Goal: Information Seeking & Learning: Check status

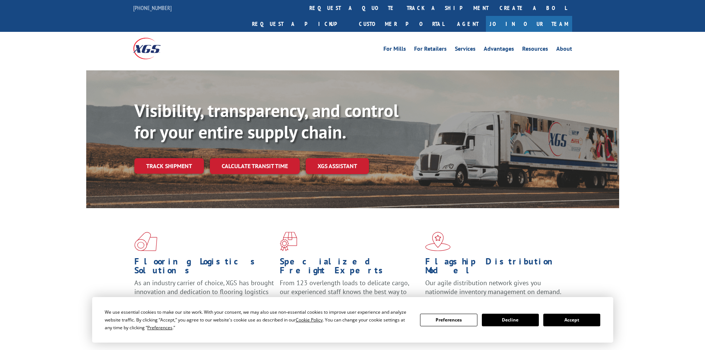
drag, startPoint x: 161, startPoint y: 151, endPoint x: 175, endPoint y: 145, distance: 15.5
click at [161, 158] on link "Track shipment" at bounding box center [169, 166] width 70 height 16
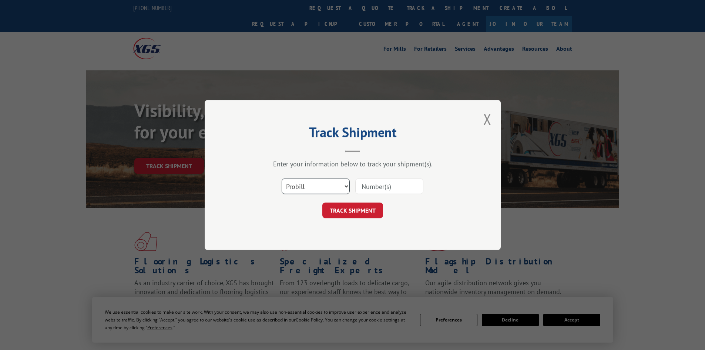
click at [338, 185] on select "Select category... Probill BOL PO" at bounding box center [316, 186] width 68 height 16
select select "bol"
click at [282, 178] on select "Select category... Probill BOL PO" at bounding box center [316, 186] width 68 height 16
click at [383, 188] on input at bounding box center [389, 186] width 68 height 16
paste input "5993070"
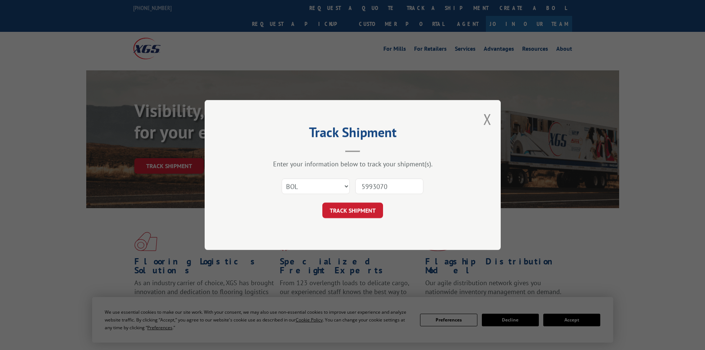
type input "5993070"
click at [360, 206] on button "TRACK SHIPMENT" at bounding box center [352, 211] width 61 height 16
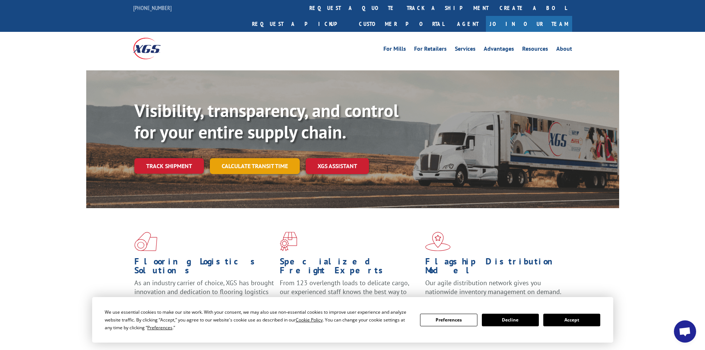
scroll to position [39, 0]
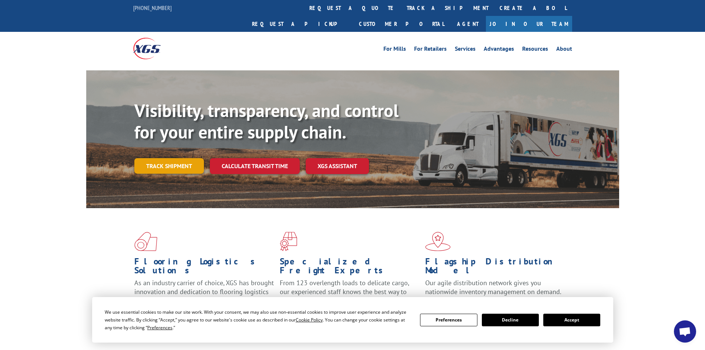
click at [175, 158] on link "Track shipment" at bounding box center [169, 166] width 70 height 16
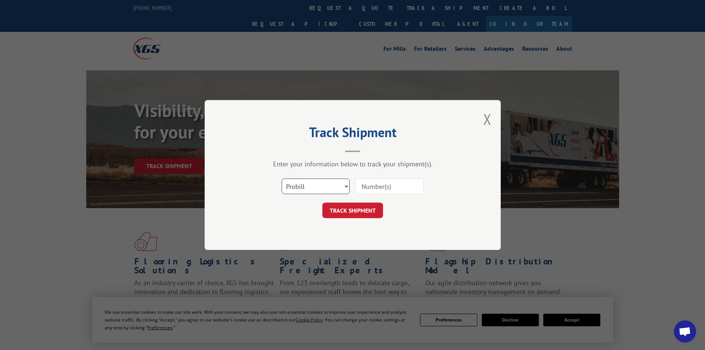
click at [330, 186] on select "Select category... Probill BOL PO" at bounding box center [316, 186] width 68 height 16
select select "bol"
click at [282, 178] on select "Select category... Probill BOL PO" at bounding box center [316, 186] width 68 height 16
click at [381, 185] on input at bounding box center [389, 186] width 68 height 16
paste input "5995632"
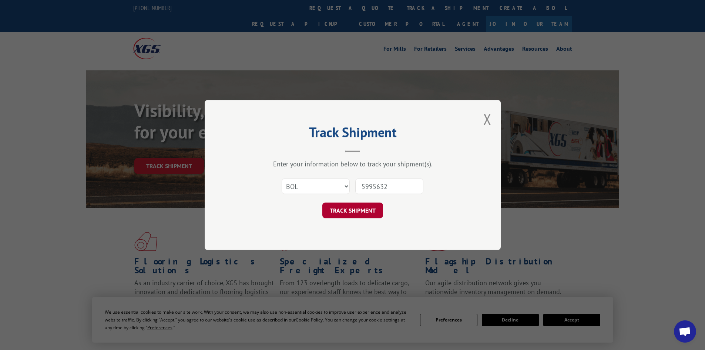
type input "5995632"
drag, startPoint x: 335, startPoint y: 212, endPoint x: 330, endPoint y: 206, distance: 8.1
click at [336, 212] on button "TRACK SHIPMENT" at bounding box center [352, 211] width 61 height 16
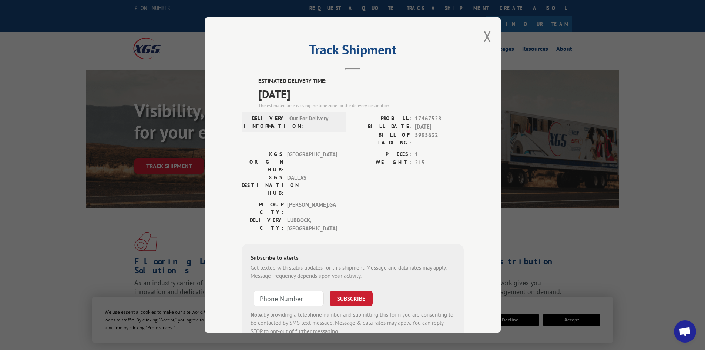
drag, startPoint x: 486, startPoint y: 43, endPoint x: 462, endPoint y: 18, distance: 34.8
click at [485, 40] on button "Close modal" at bounding box center [487, 37] width 8 height 20
